Goal: Information Seeking & Learning: Learn about a topic

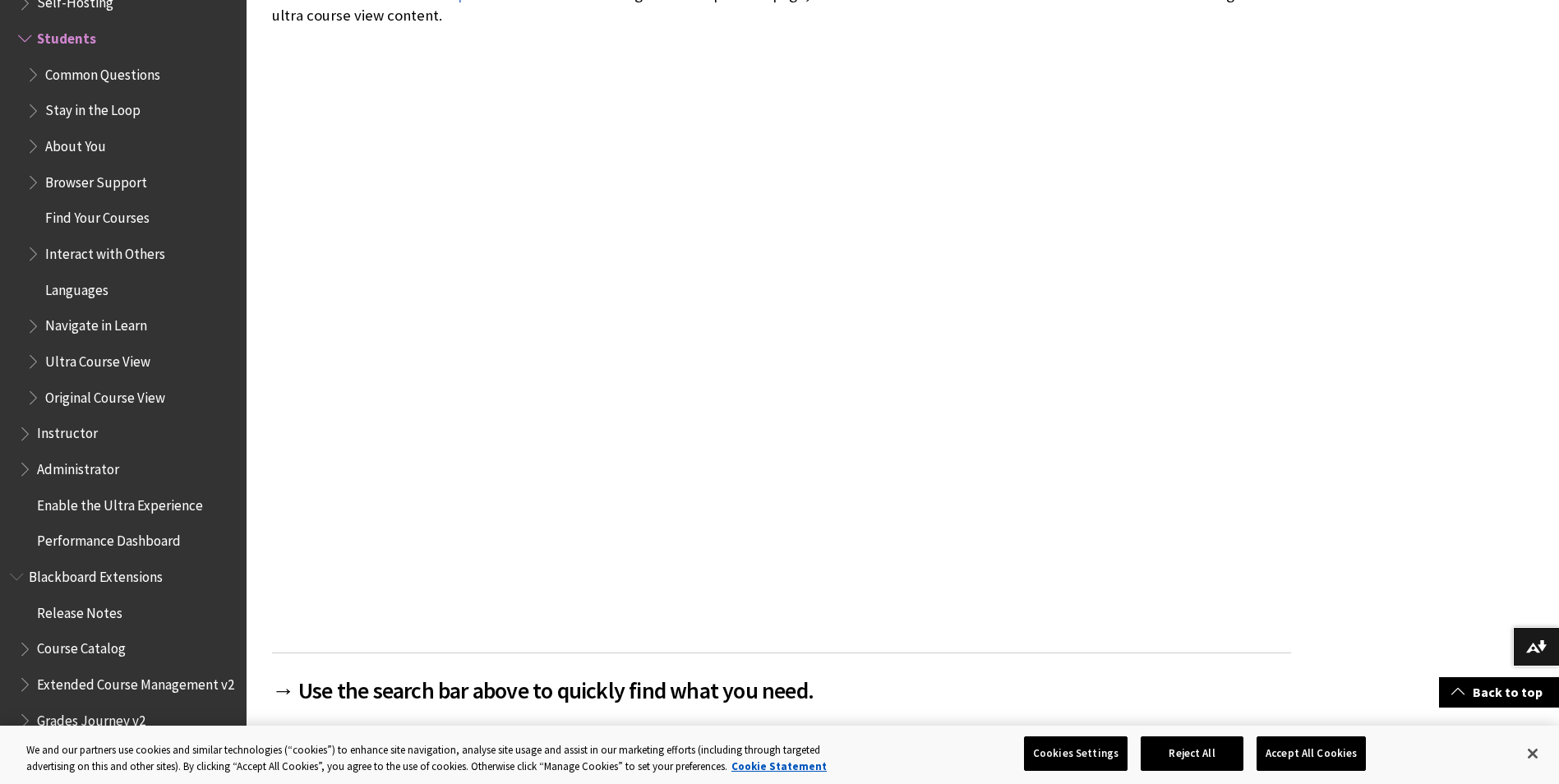
scroll to position [368, 0]
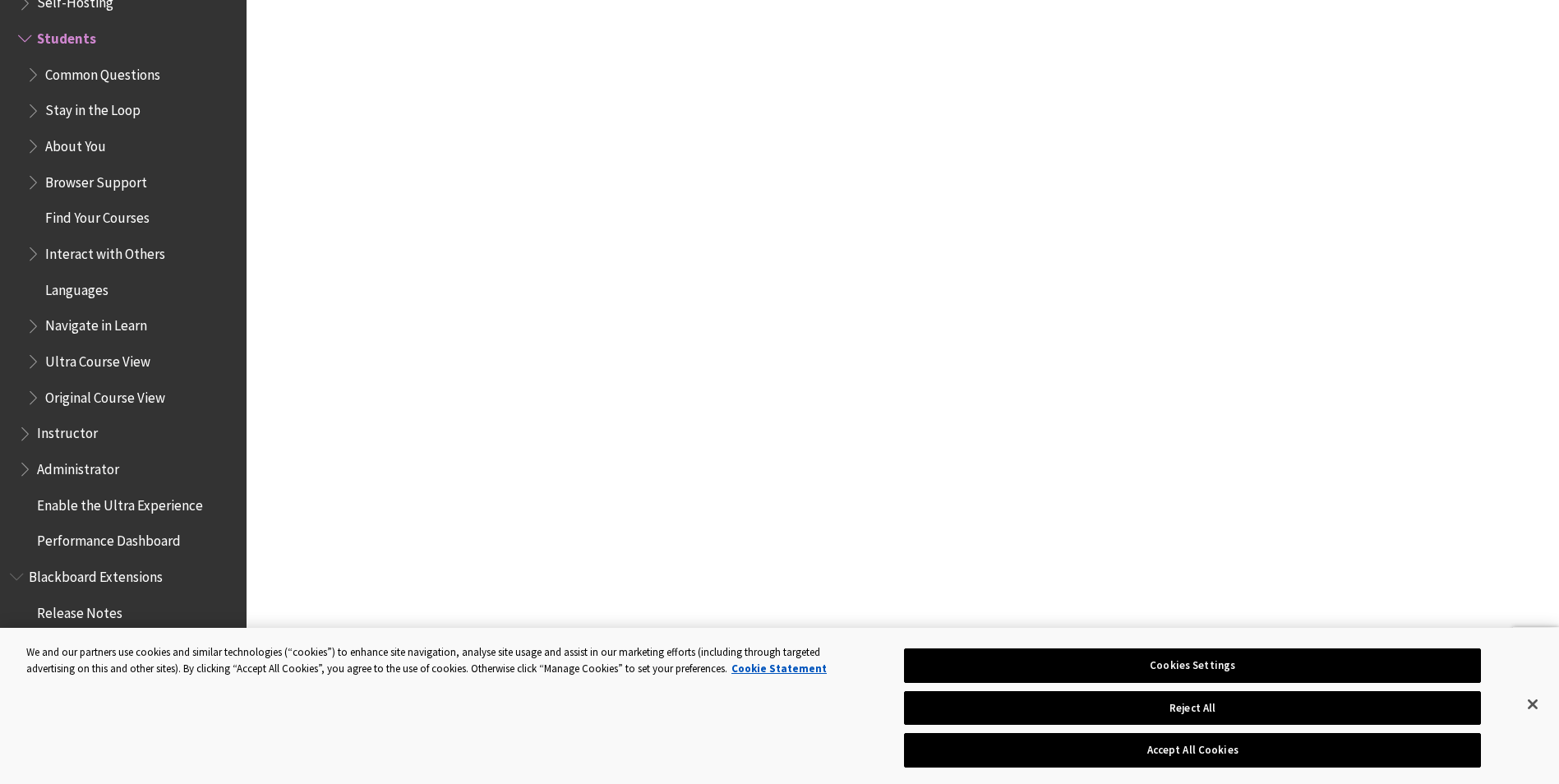
click at [99, 74] on span "Common Questions" at bounding box center [103, 72] width 115 height 22
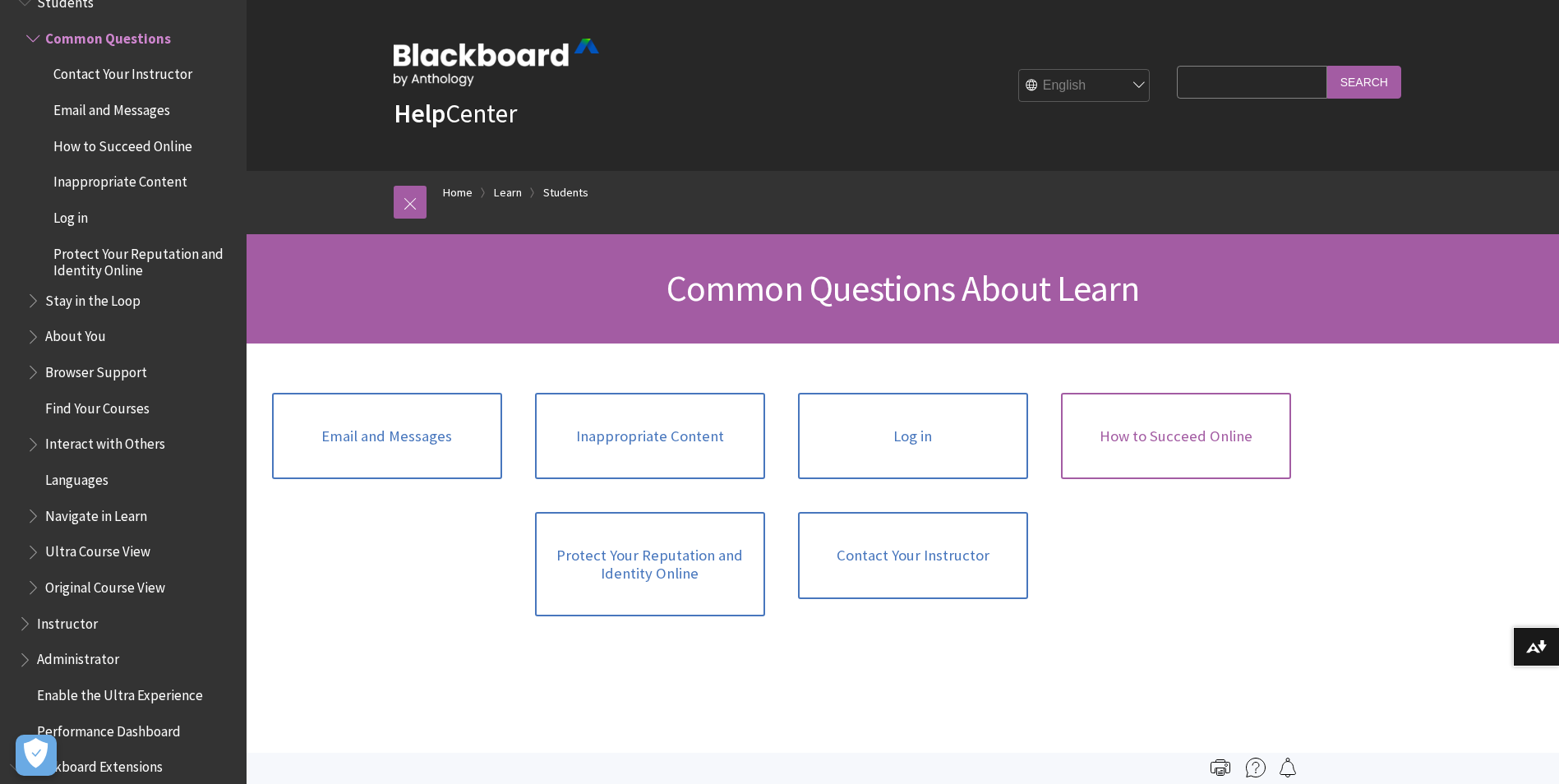
click at [1235, 445] on link "How to Succeed Online" at bounding box center [1176, 436] width 230 height 87
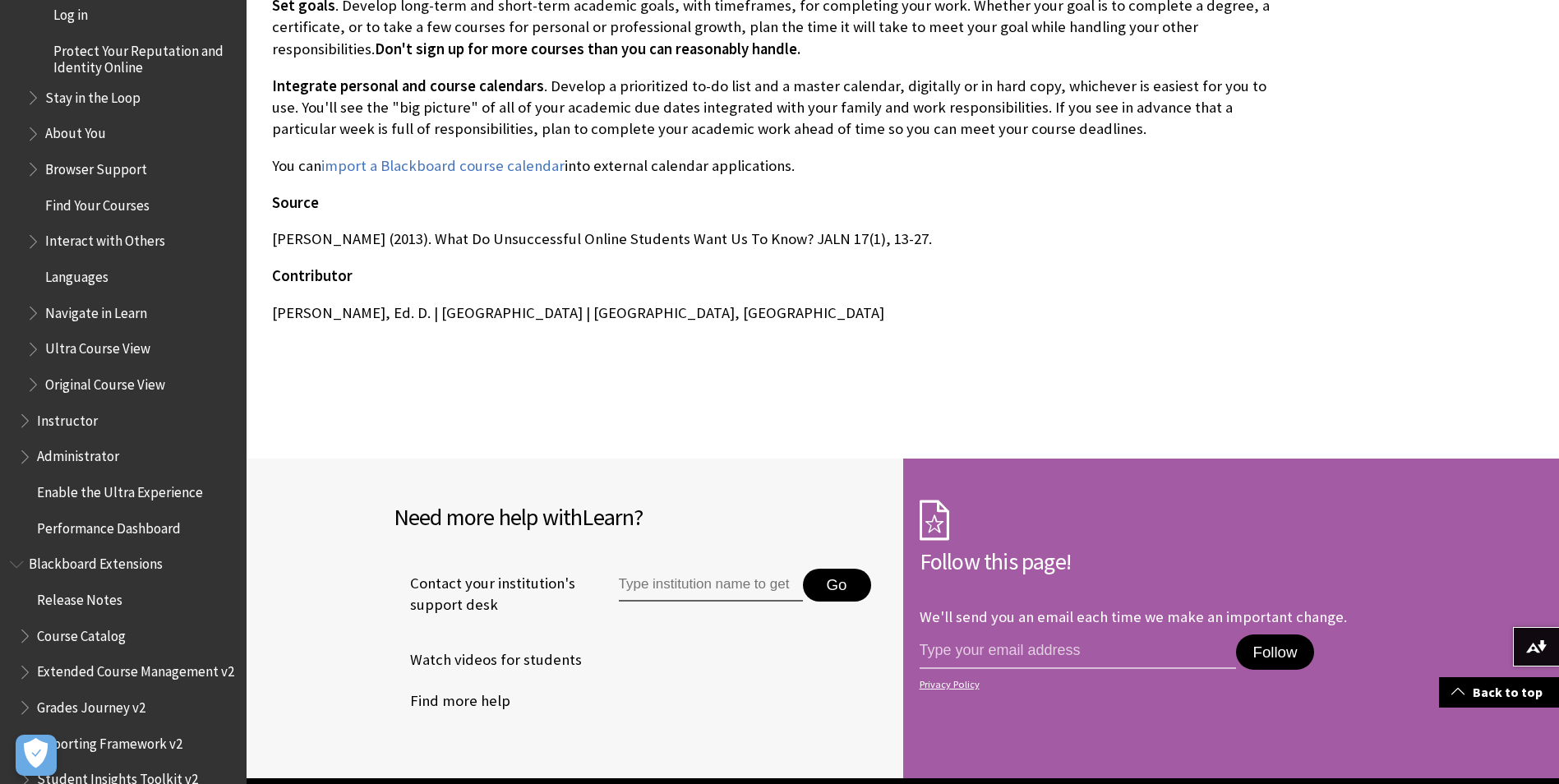
scroll to position [1890, 0]
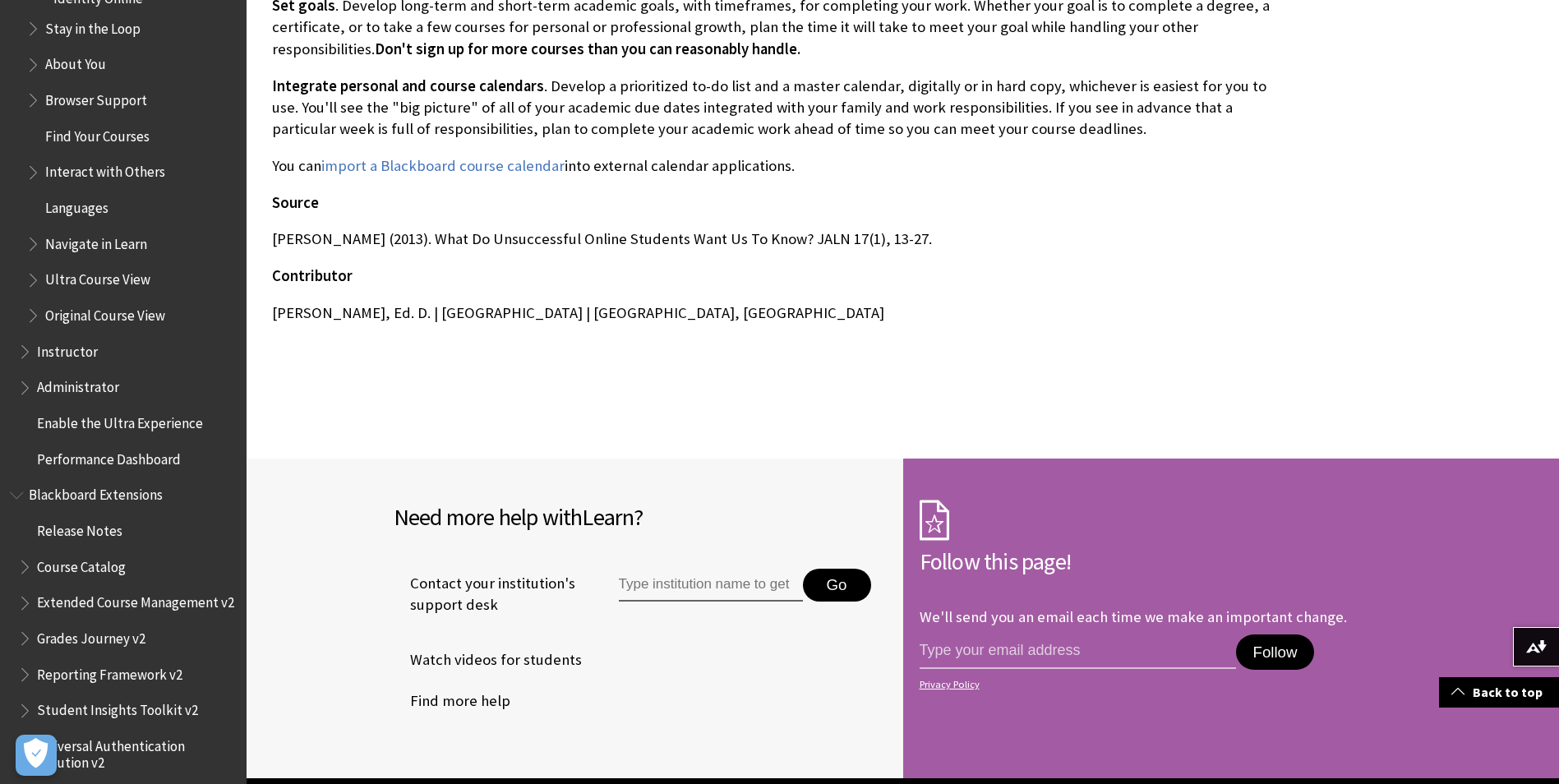
click at [153, 428] on span "Enable the Ultra Experience" at bounding box center [120, 420] width 166 height 22
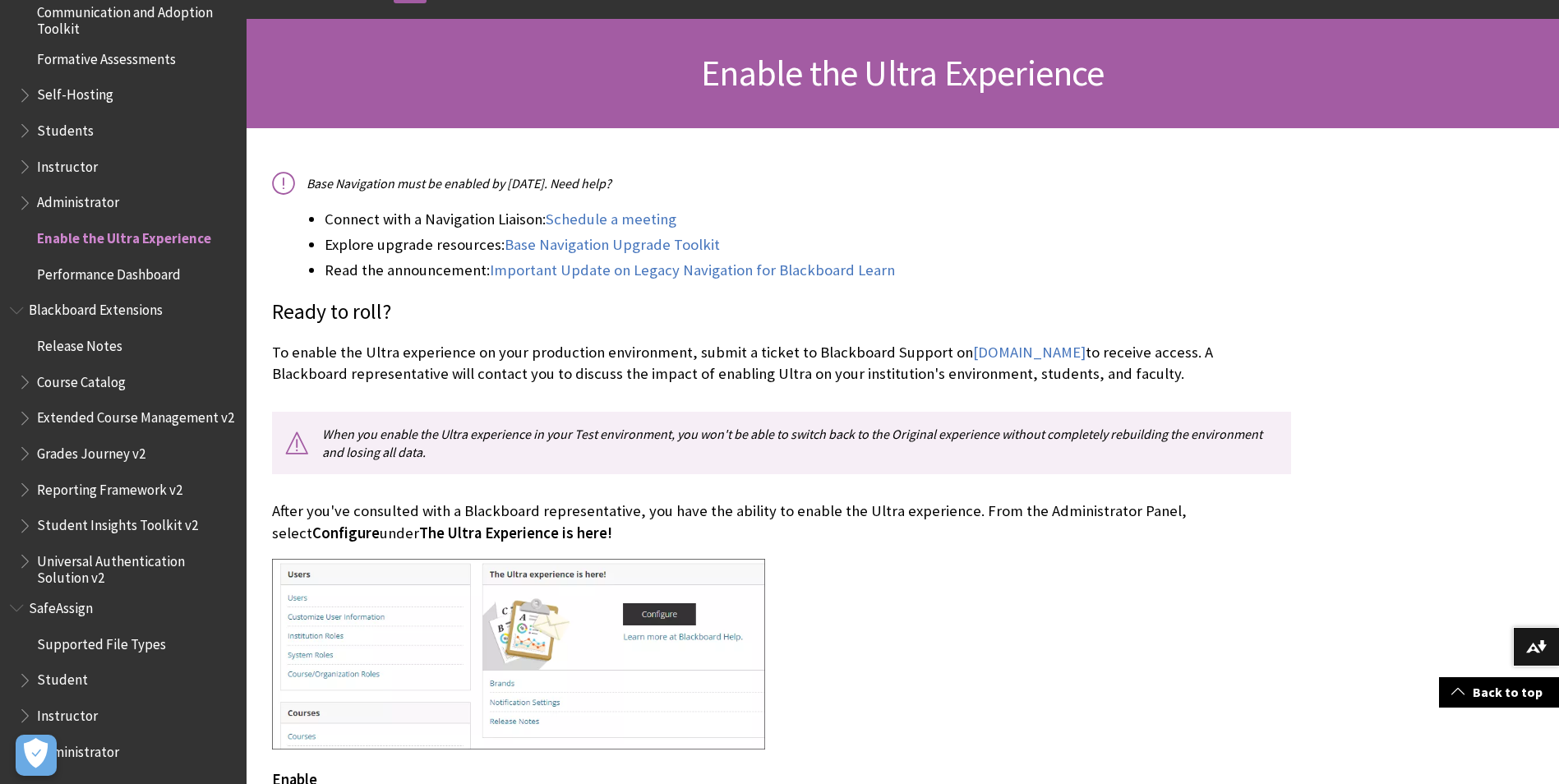
scroll to position [247, 0]
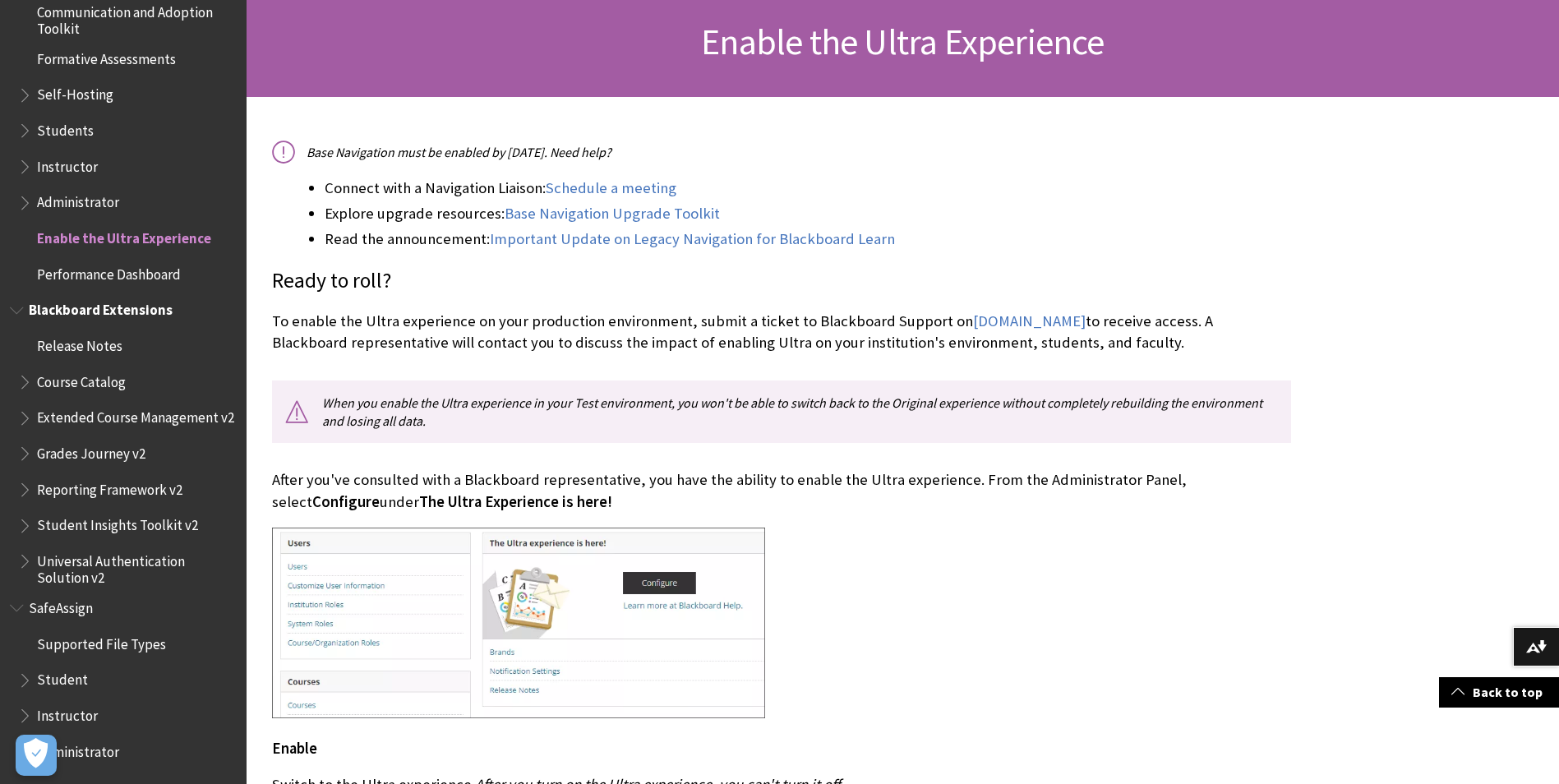
click at [126, 302] on span "Blackboard Extensions" at bounding box center [101, 308] width 144 height 22
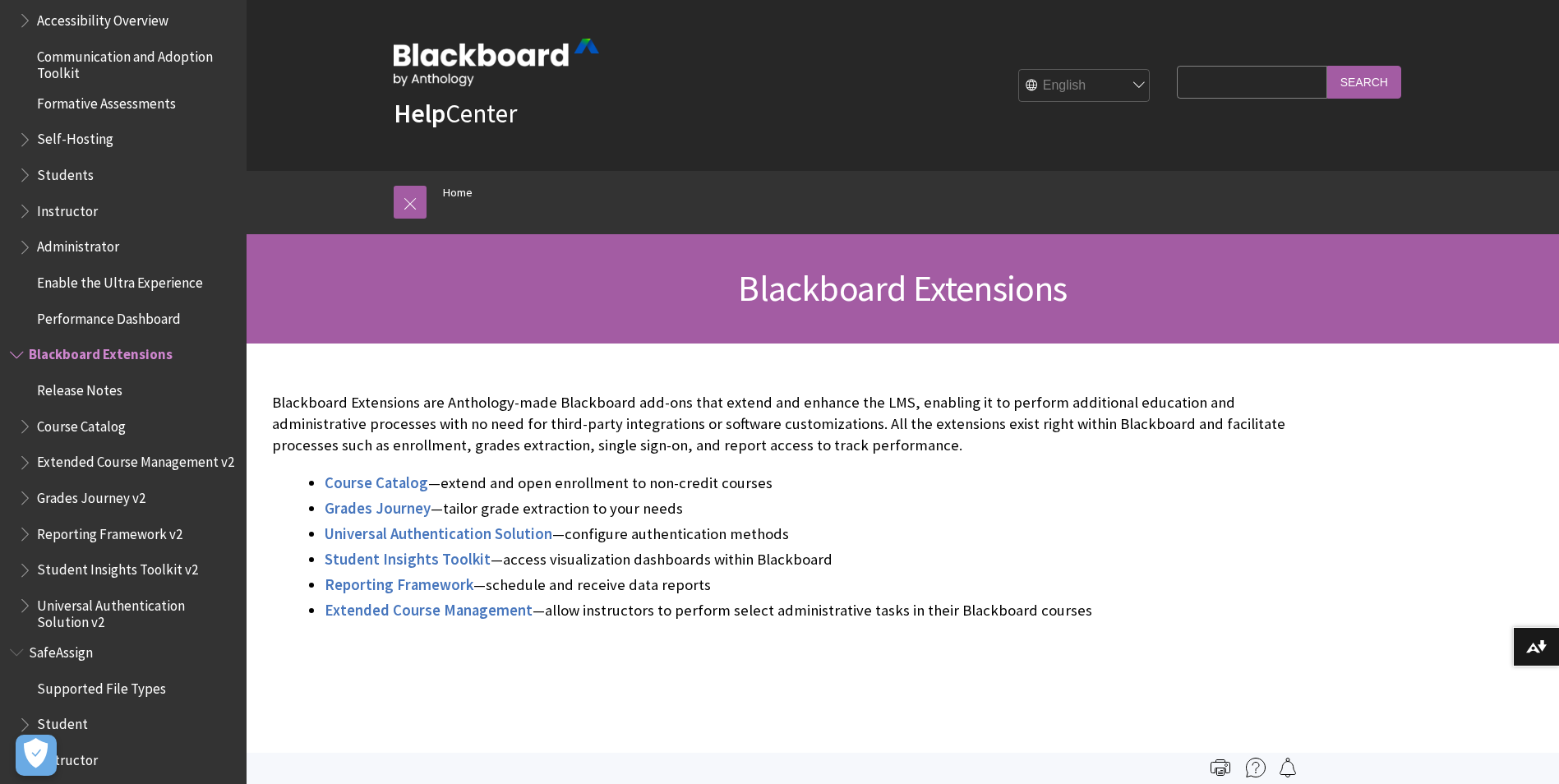
scroll to position [1419, 0]
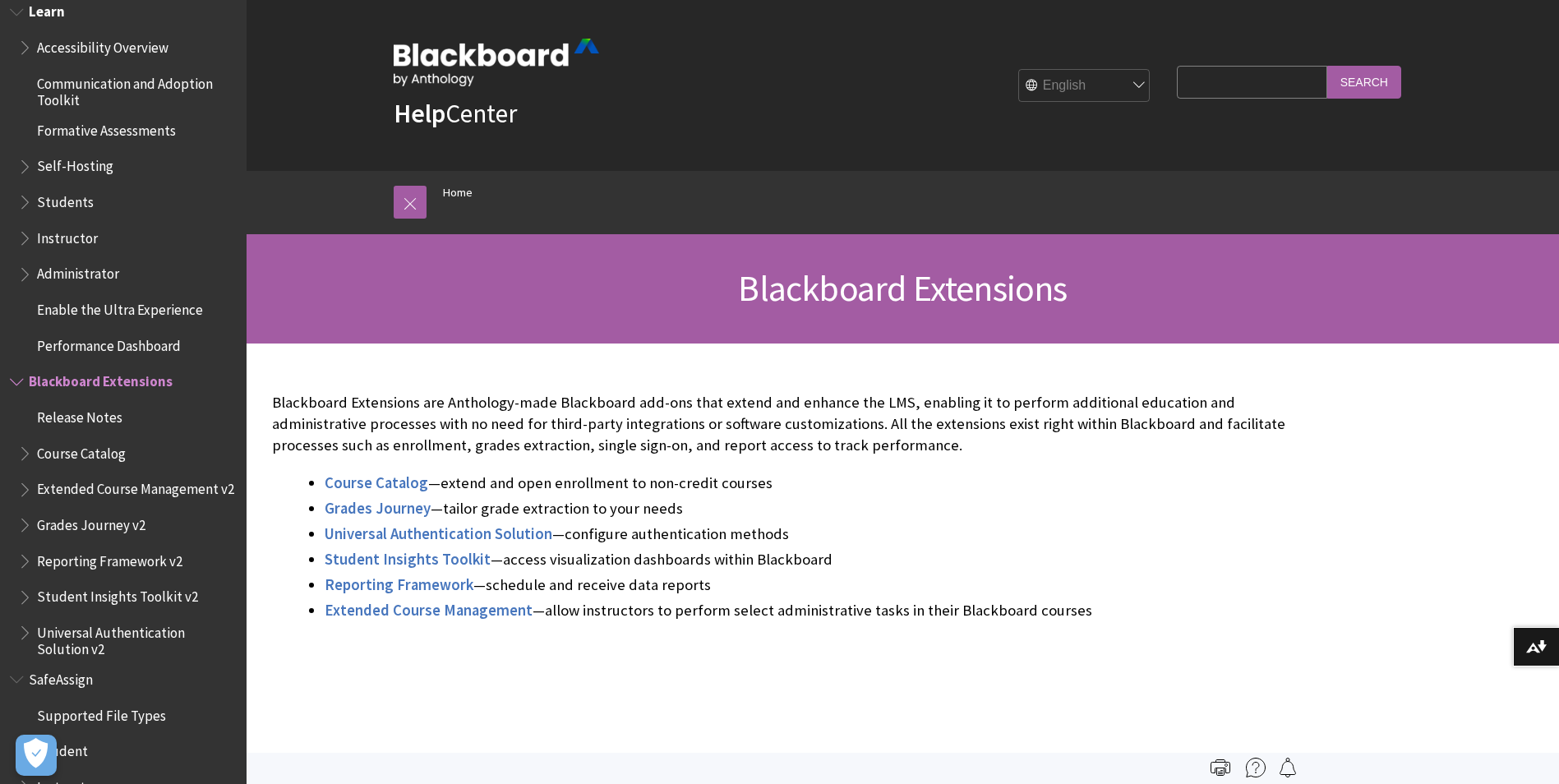
click at [50, 203] on span "Students" at bounding box center [65, 200] width 57 height 22
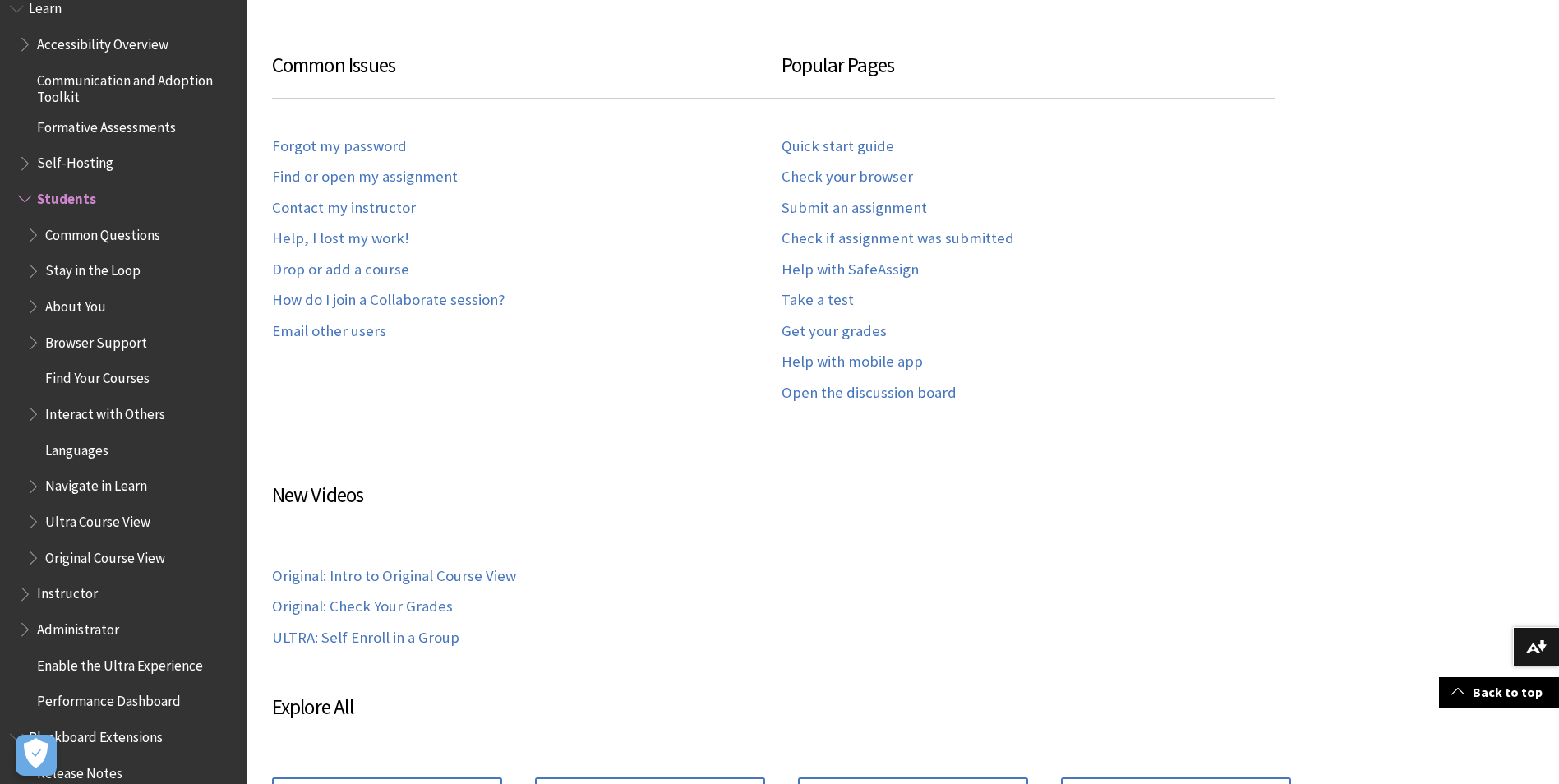
scroll to position [1336, 0]
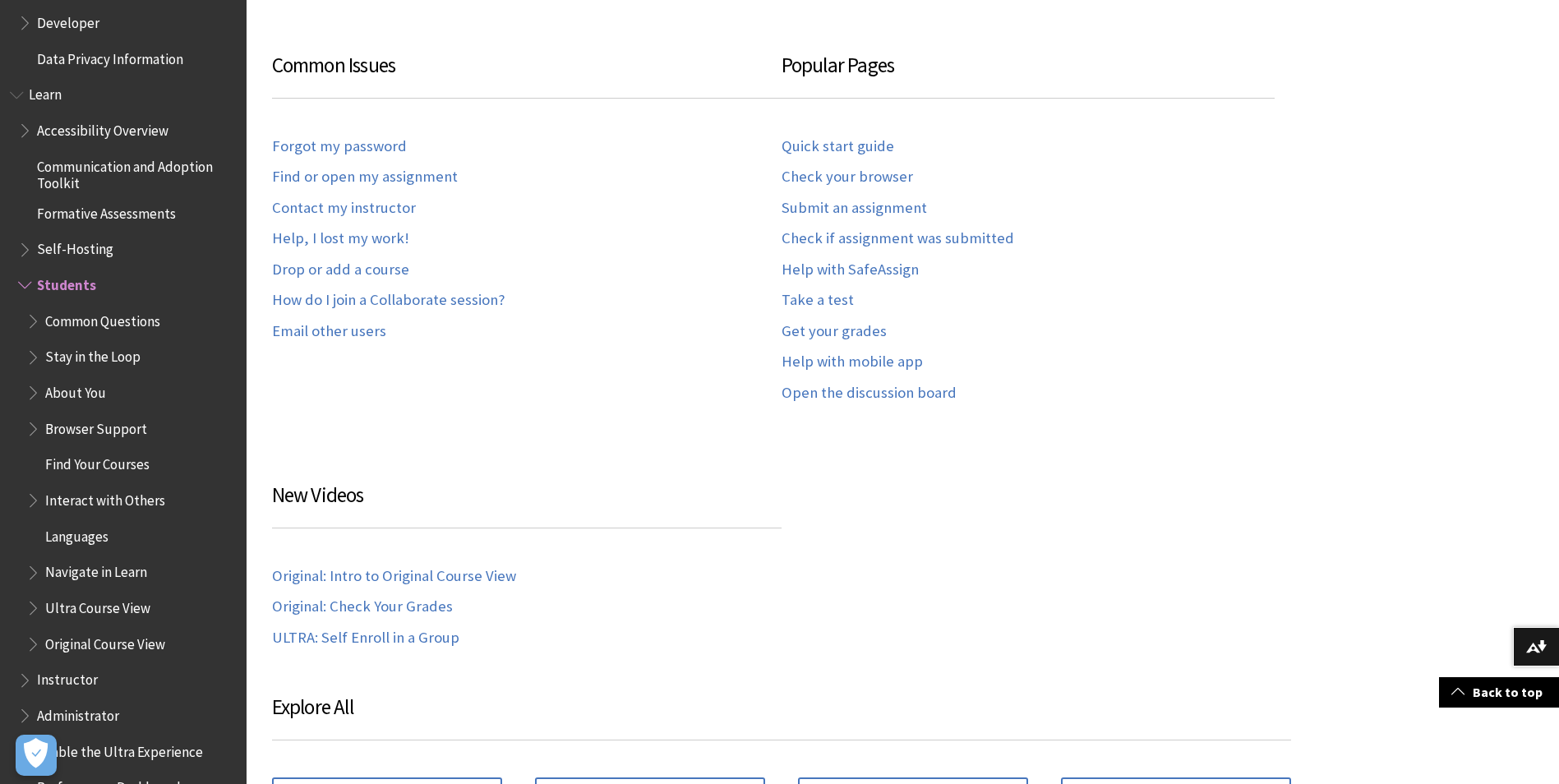
click at [123, 171] on span "Communication and Adoption Toolkit" at bounding box center [135, 171] width 198 height 39
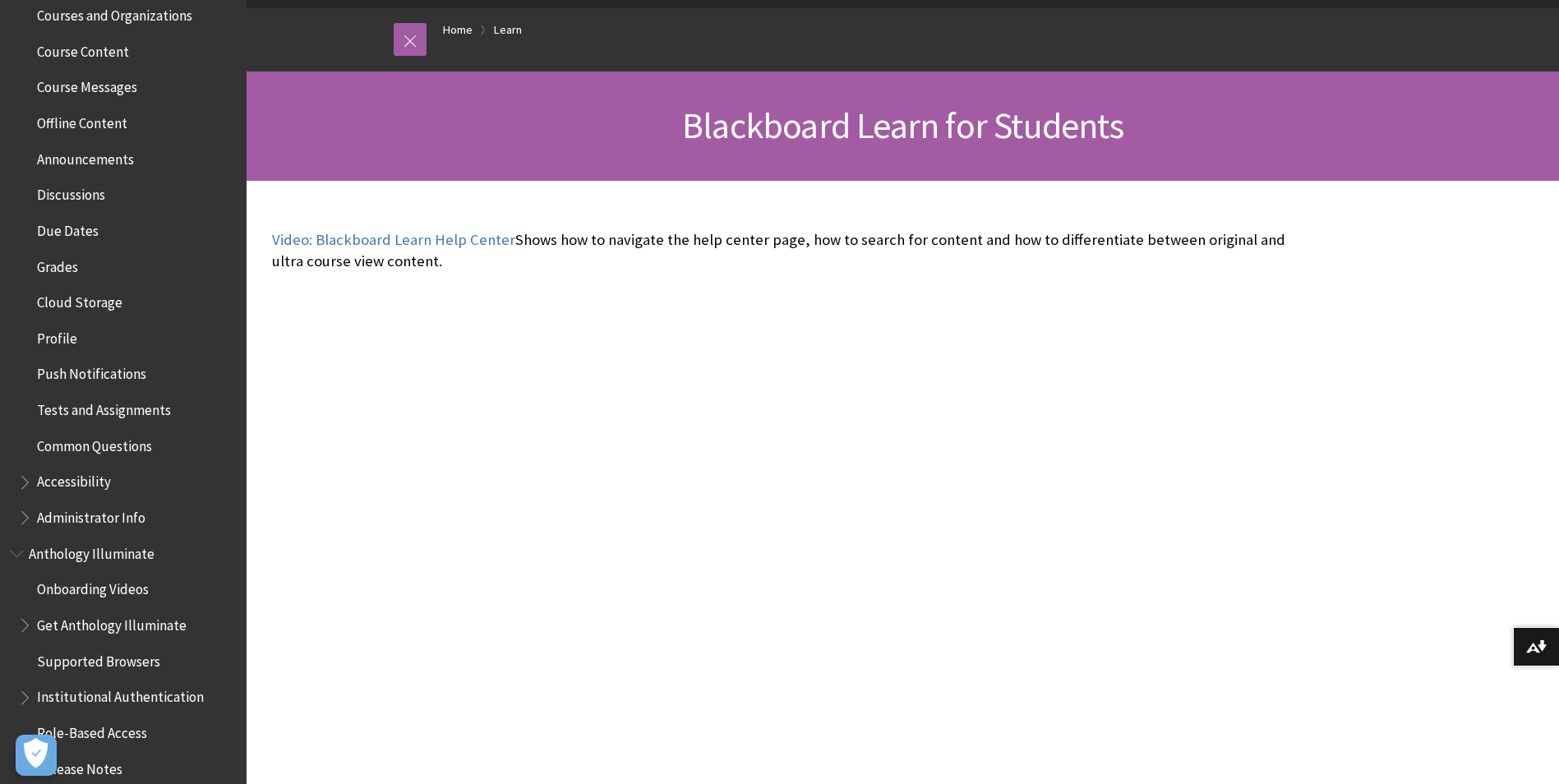
scroll to position [514, 0]
click at [82, 122] on span "Offline Content" at bounding box center [81, 124] width 90 height 22
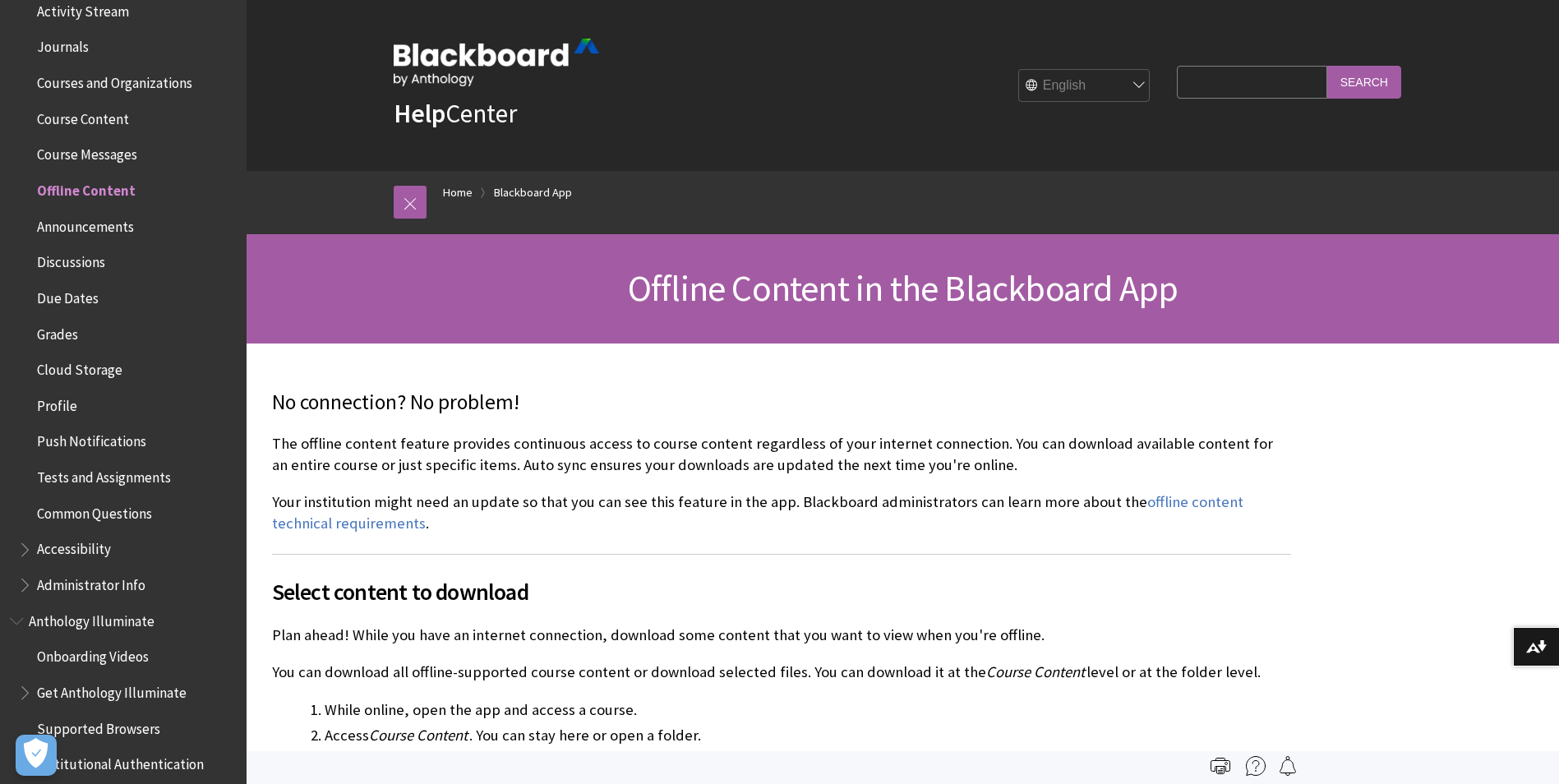
scroll to position [439, 0]
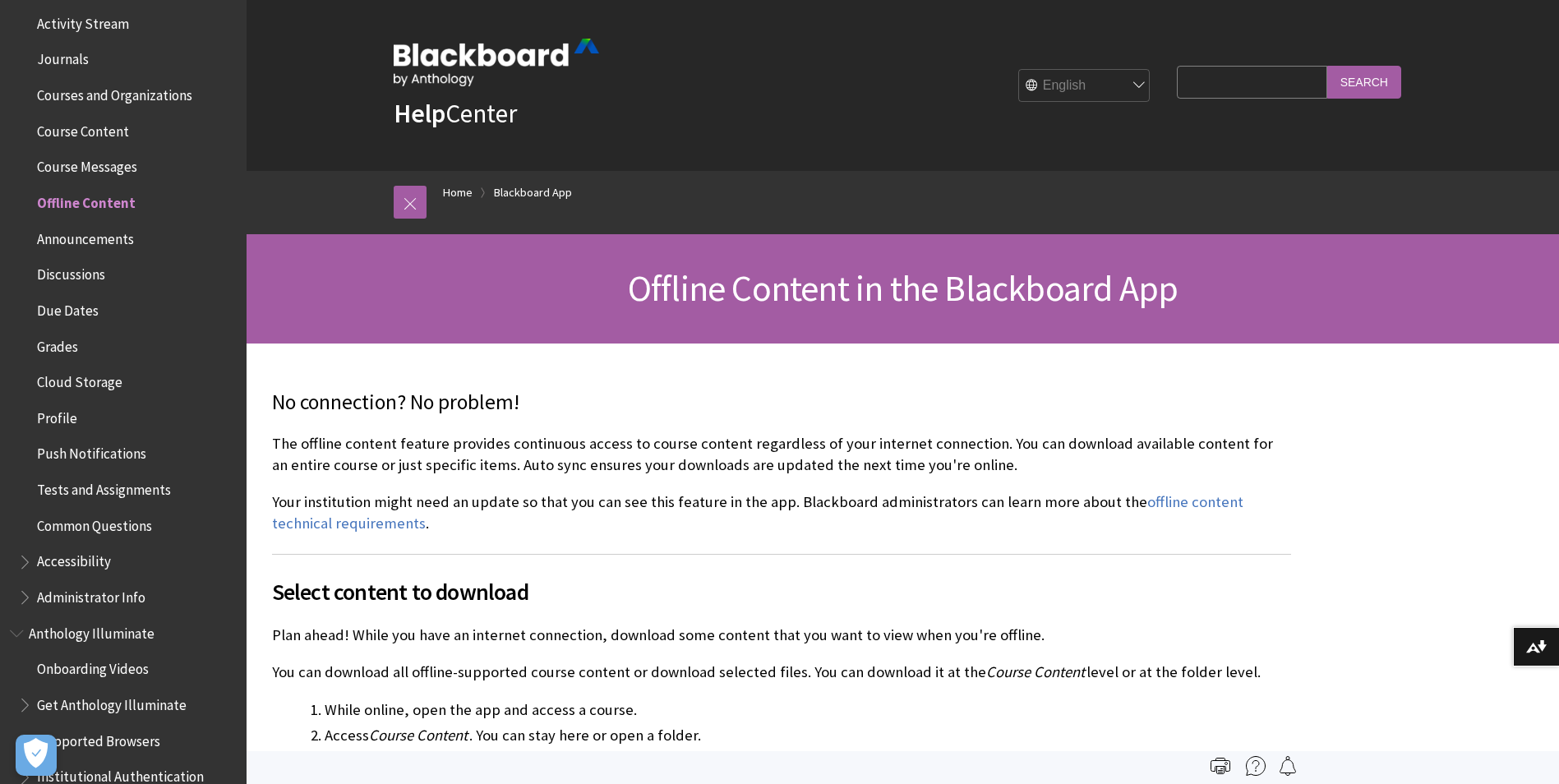
click at [109, 140] on span "Course Content" at bounding box center [82, 129] width 92 height 22
